Goal: Check status: Check status

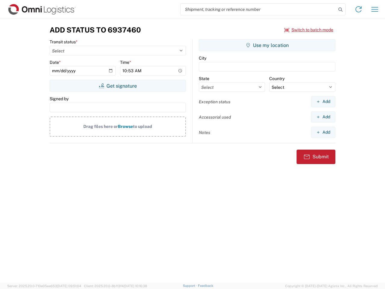
click at [258, 9] on input "search" at bounding box center [258, 9] width 156 height 11
click at [340, 10] on icon at bounding box center [340, 9] width 8 height 8
click at [358, 9] on icon at bounding box center [359, 10] width 10 height 10
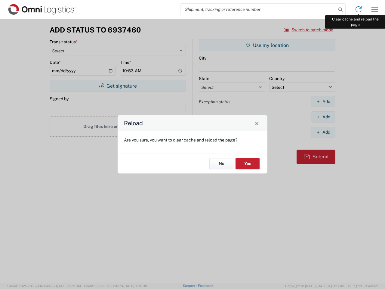
click at [375, 9] on div "Reload Are you sure, you want to clear cache and reload the page? No Yes" at bounding box center [192, 144] width 385 height 289
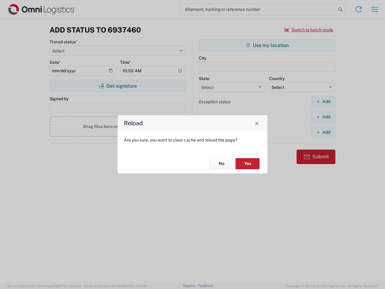
click at [309, 30] on div "Reload Are you sure, you want to clear cache and reload the page? No Yes" at bounding box center [192, 144] width 385 height 289
click at [118, 86] on div "Reload Are you sure, you want to clear cache and reload the page? No Yes" at bounding box center [192, 144] width 385 height 289
click at [267, 45] on div "Reload Are you sure, you want to clear cache and reload the page? No Yes" at bounding box center [192, 144] width 385 height 289
click at [323, 101] on div "Reload Are you sure, you want to clear cache and reload the page? No Yes" at bounding box center [192, 144] width 385 height 289
click at [323, 117] on div "Reload Are you sure, you want to clear cache and reload the page? No Yes" at bounding box center [192, 144] width 385 height 289
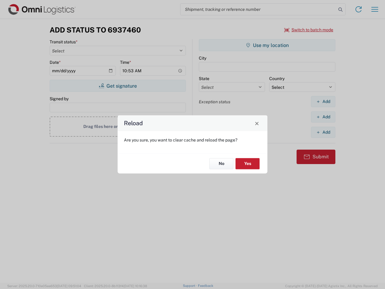
click at [323, 132] on div "Reload Are you sure, you want to clear cache and reload the page? No Yes" at bounding box center [192, 144] width 385 height 289
